Goal: Information Seeking & Learning: Stay updated

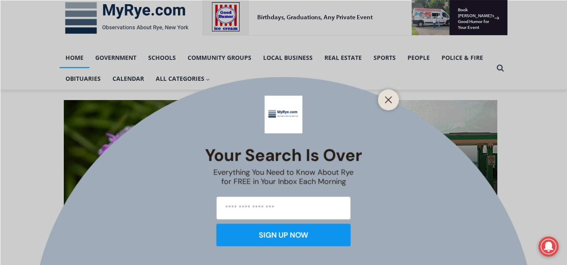
scroll to position [162, 0]
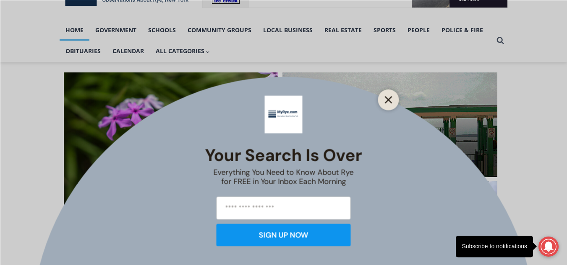
click at [389, 102] on icon "Close" at bounding box center [389, 100] width 8 height 8
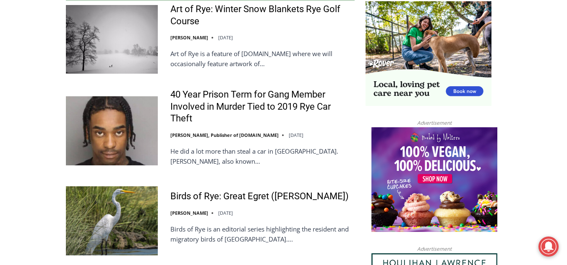
scroll to position [822, 0]
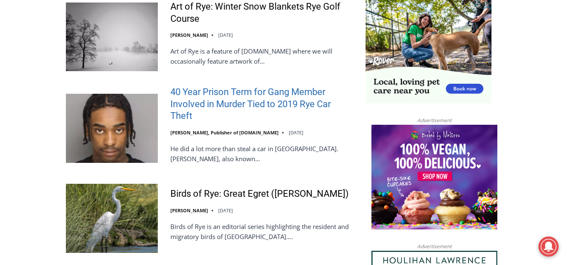
click at [224, 91] on link "40 Year Prison Term for Gang Member Involved in Murder Tied to 2019 Rye Car The…" at bounding box center [262, 104] width 184 height 36
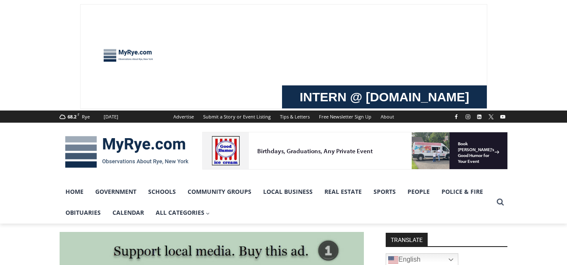
scroll to position [39, 0]
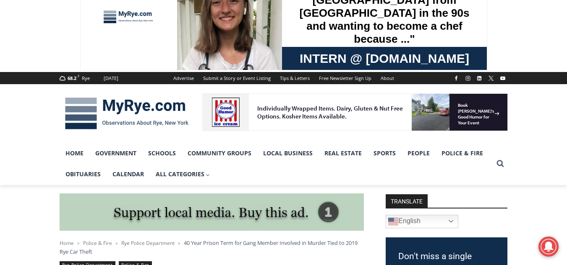
click at [303, 249] on div "Home > Police & Fire > Rye Police Department > 40 Year Prison Term for Gang Mem…" at bounding box center [212, 247] width 304 height 17
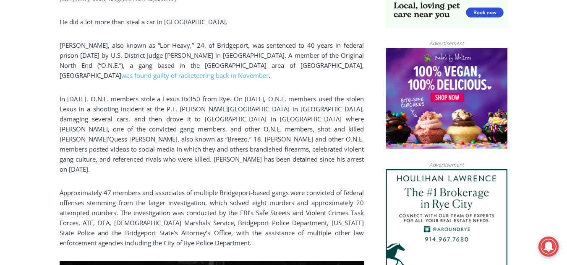
scroll to position [648, 0]
